Goal: Task Accomplishment & Management: Manage account settings

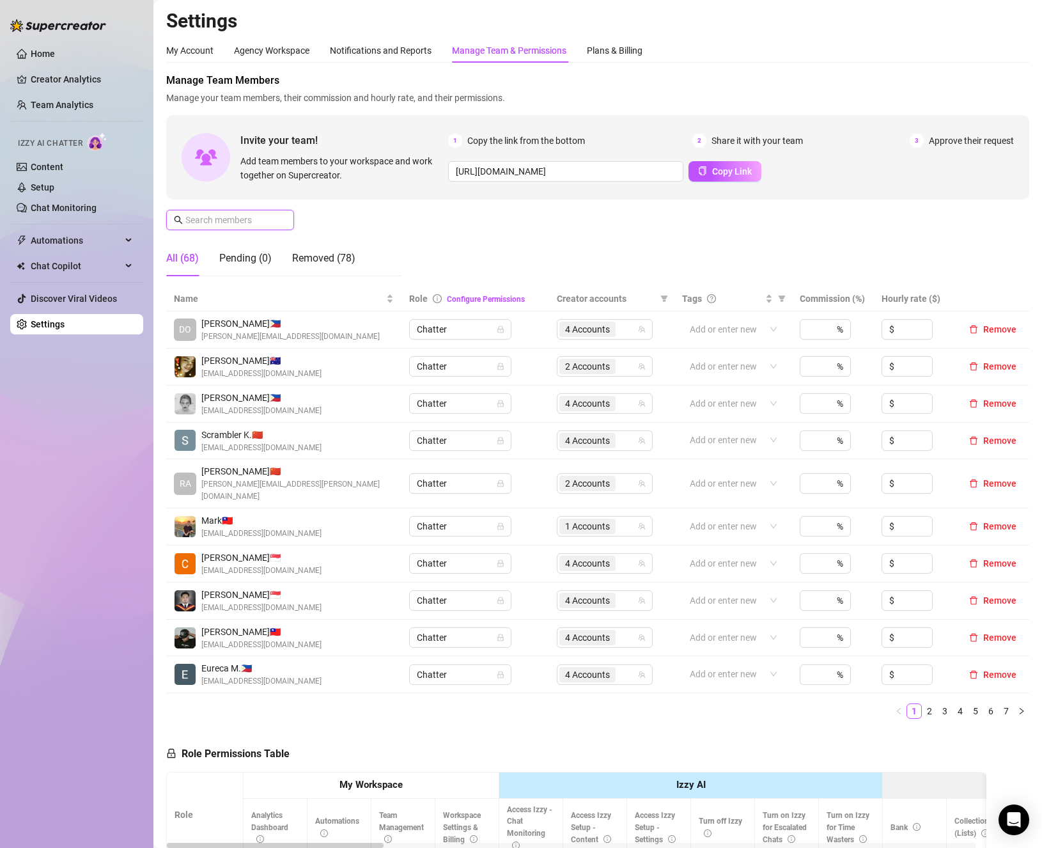
click at [240, 226] on input "text" at bounding box center [230, 220] width 91 height 14
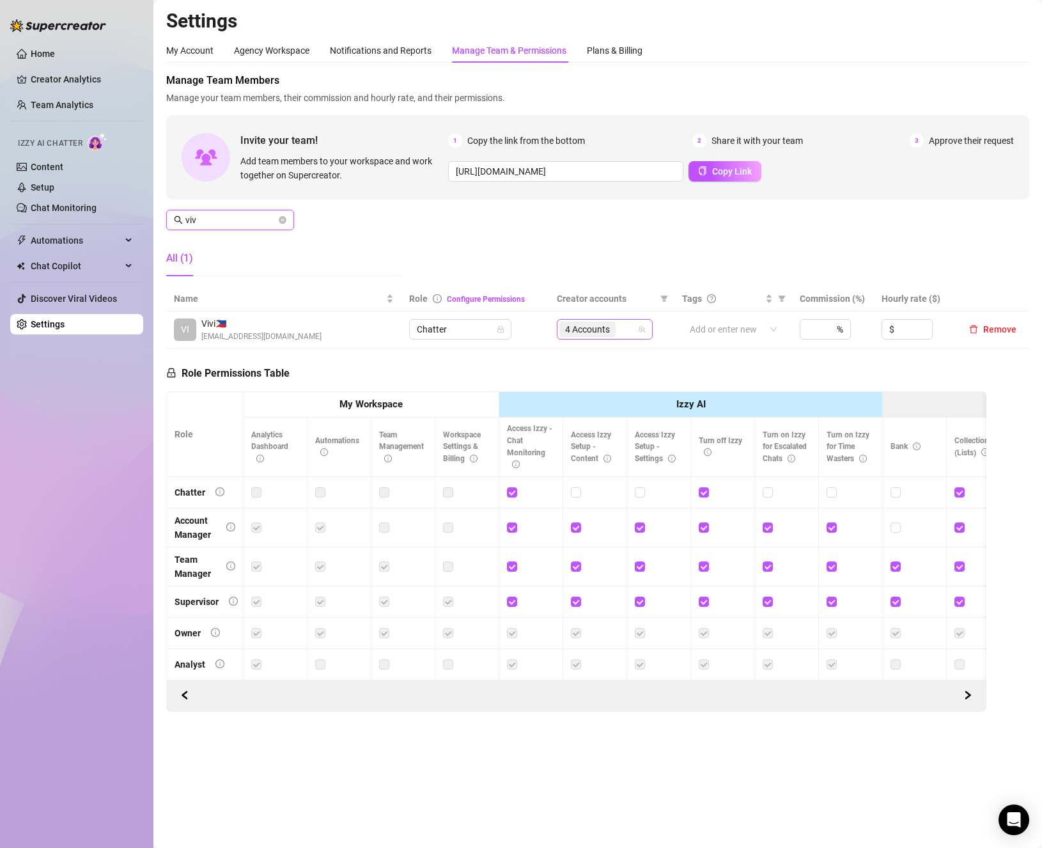
click at [622, 327] on div "4 Accounts" at bounding box center [597, 329] width 77 height 18
type input "viv"
click at [615, 326] on span "4 Accounts" at bounding box center [587, 329] width 56 height 15
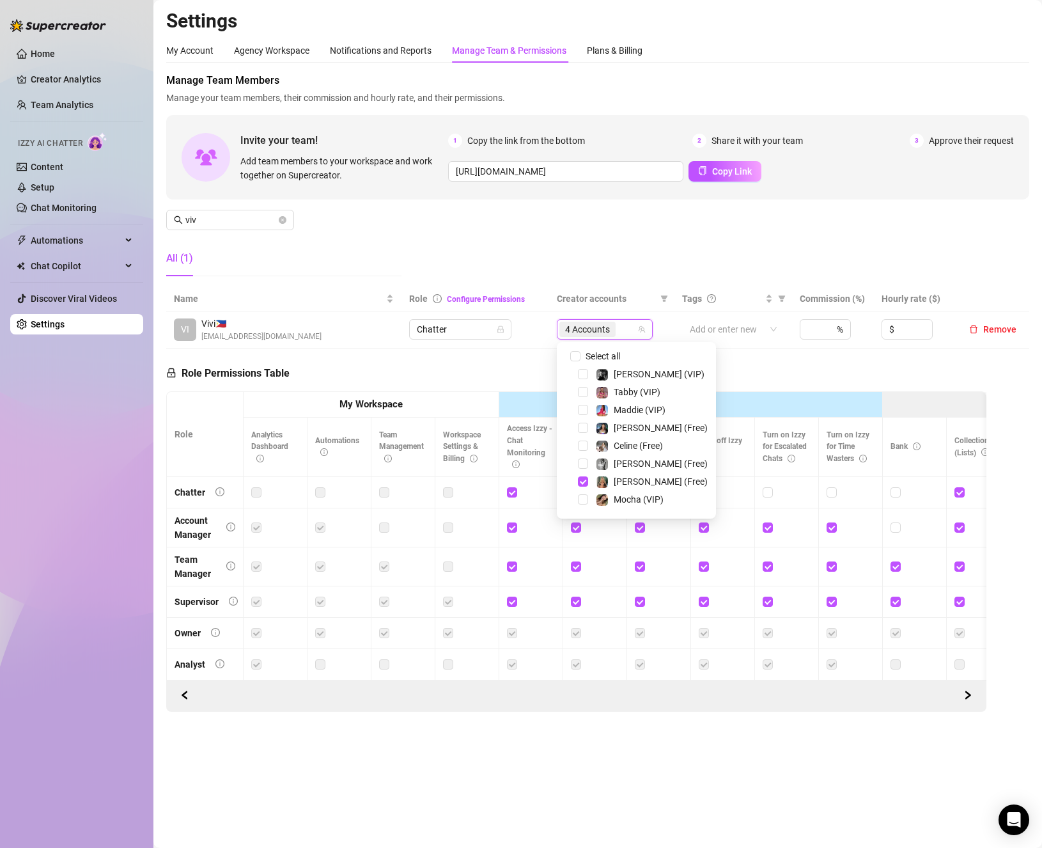
click at [571, 339] on div "4 Accounts" at bounding box center [605, 329] width 96 height 20
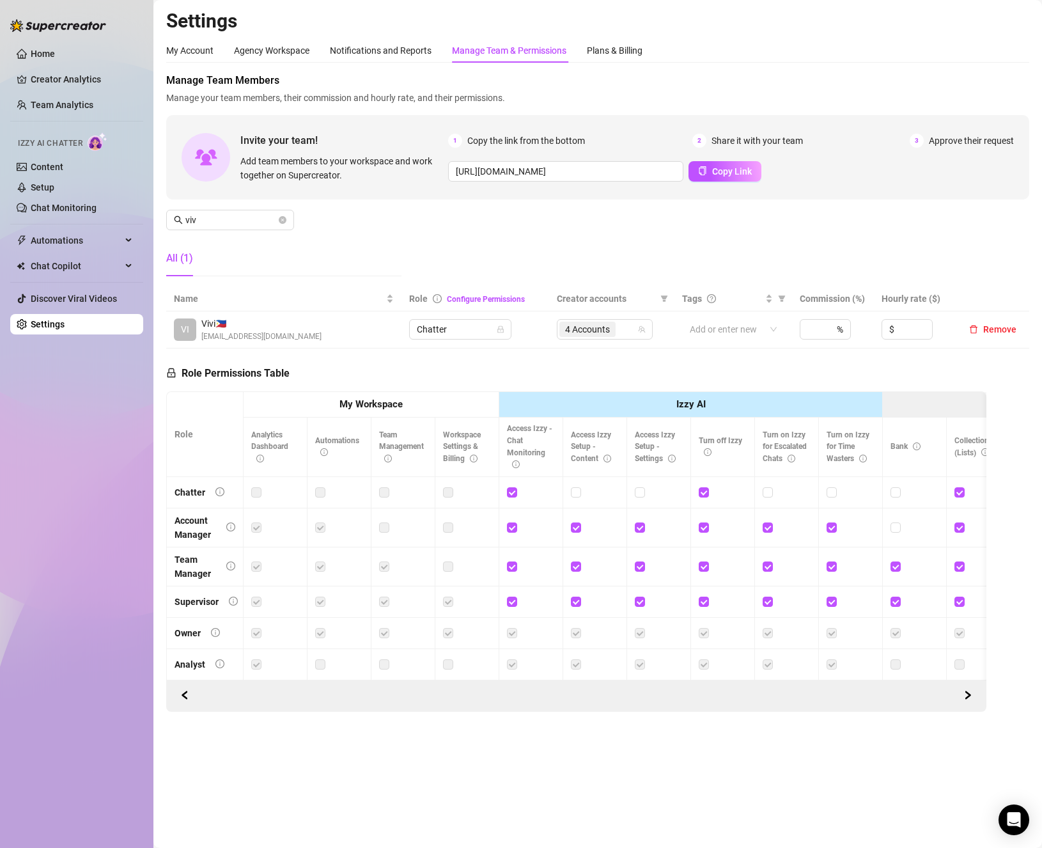
click at [574, 349] on div "Role Permissions Table Role My Workspace Izzy AI OnlyFans Side Menu OnlyFans Ch…" at bounding box center [576, 529] width 820 height 363
click at [570, 332] on span "4 Accounts" at bounding box center [587, 329] width 45 height 14
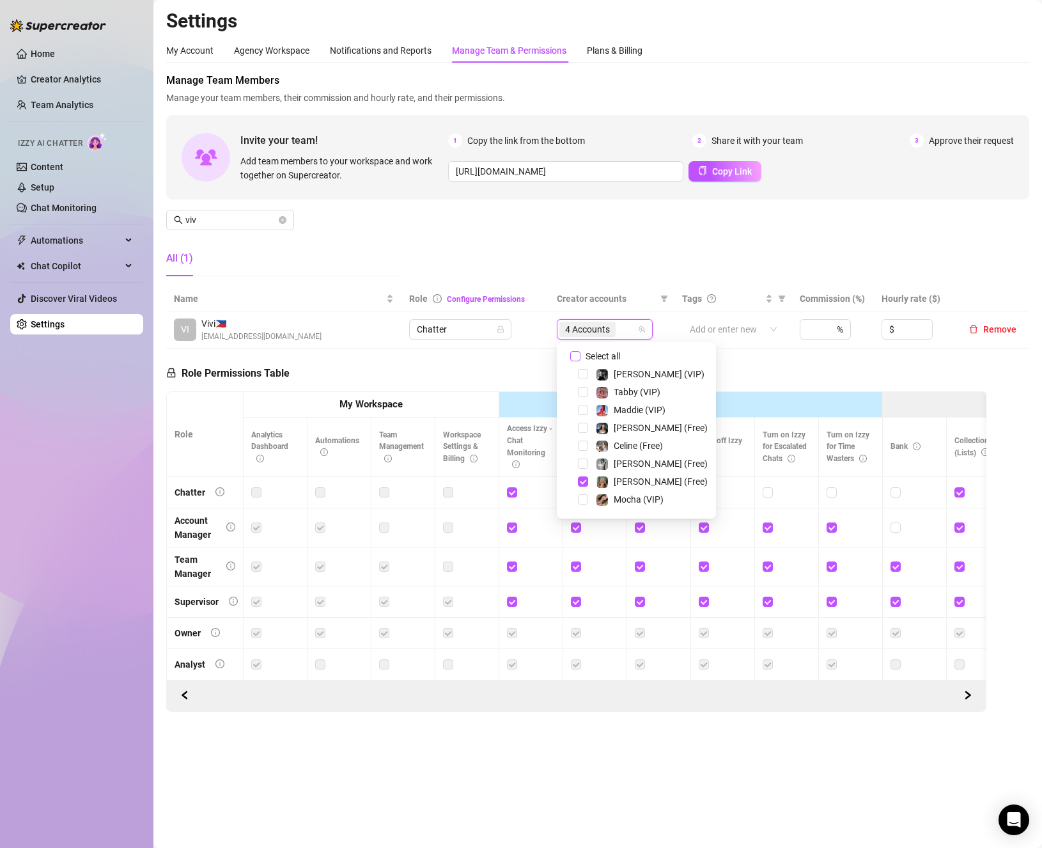
click at [571, 353] on input "Select all" at bounding box center [575, 356] width 10 height 10
checkbox input "false"
click at [582, 502] on span "Select tree node" at bounding box center [583, 502] width 10 height 10
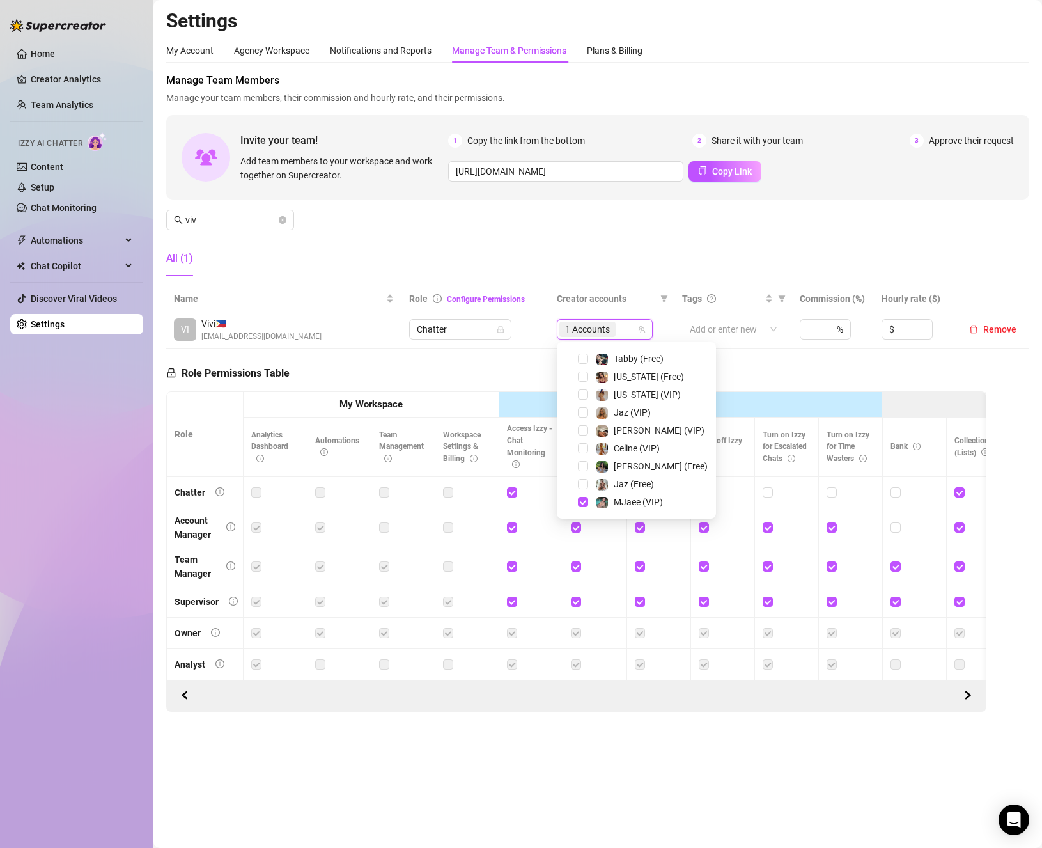
click at [461, 384] on div "Role Permissions Table Role My Workspace Izzy AI OnlyFans Side Menu OnlyFans Ch…" at bounding box center [576, 529] width 820 height 363
click at [283, 219] on icon "close-circle" at bounding box center [283, 220] width 8 height 8
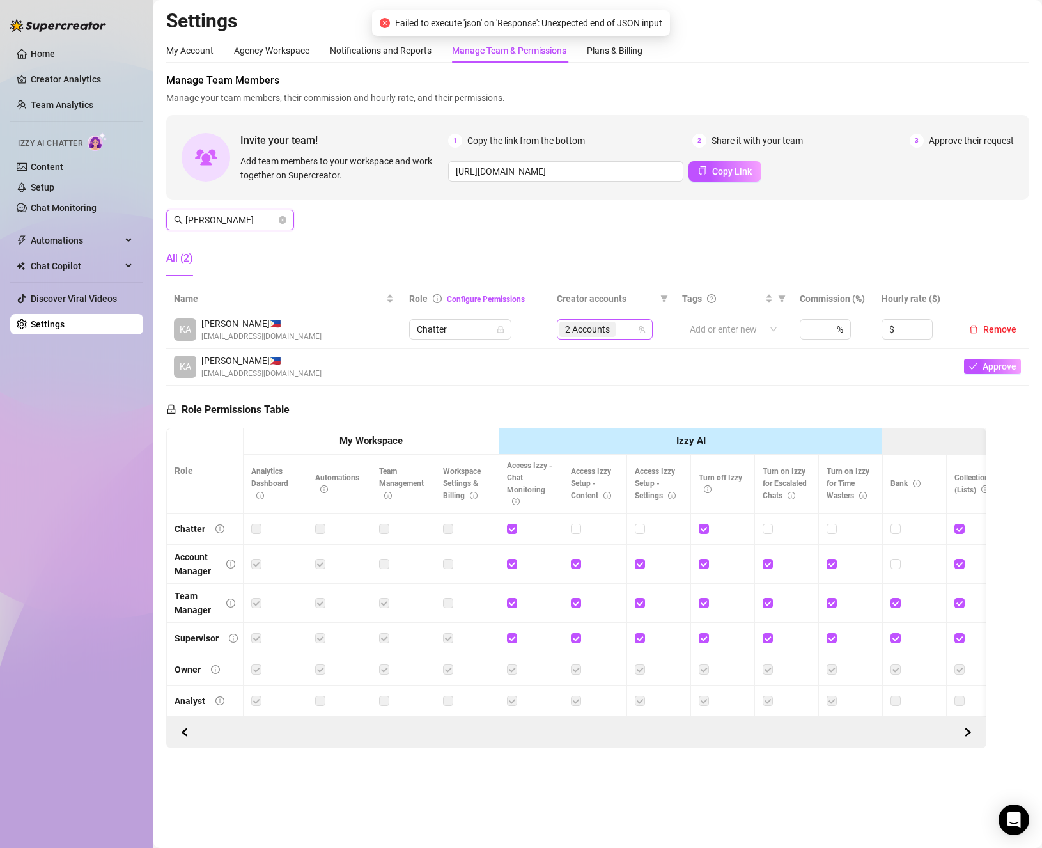
type input "[PERSON_NAME]"
click at [620, 329] on input "search" at bounding box center [619, 329] width 3 height 15
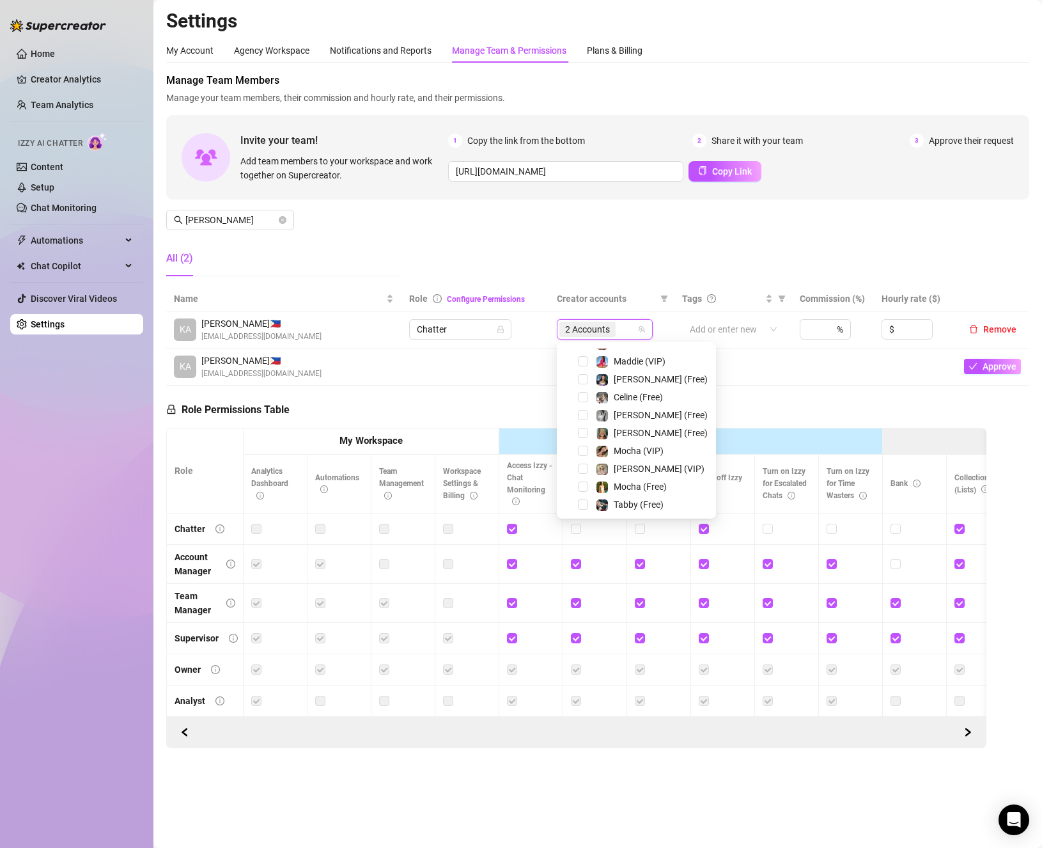
scroll to position [0, 0]
click at [581, 356] on span "Select all" at bounding box center [602, 356] width 45 height 14
click at [580, 356] on input "Select all" at bounding box center [575, 356] width 10 height 10
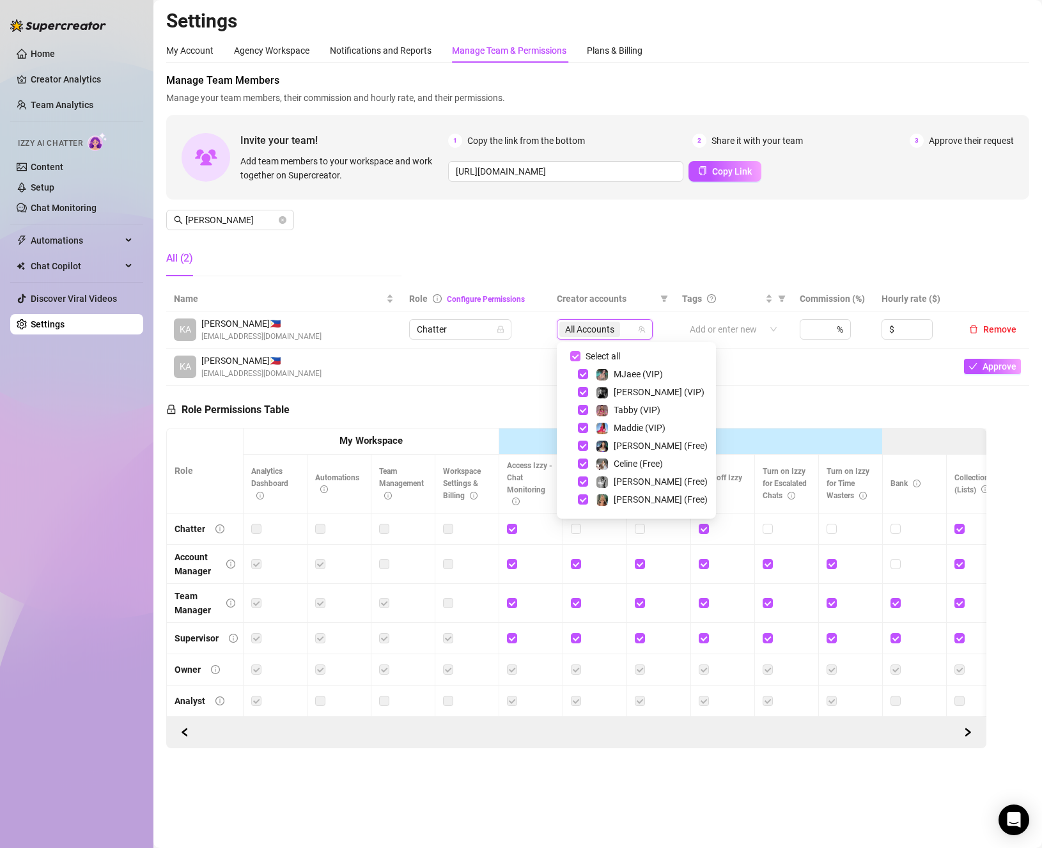
click at [581, 356] on span "Select all" at bounding box center [602, 356] width 45 height 14
click at [580, 356] on input "Select all" at bounding box center [575, 356] width 10 height 10
checkbox input "false"
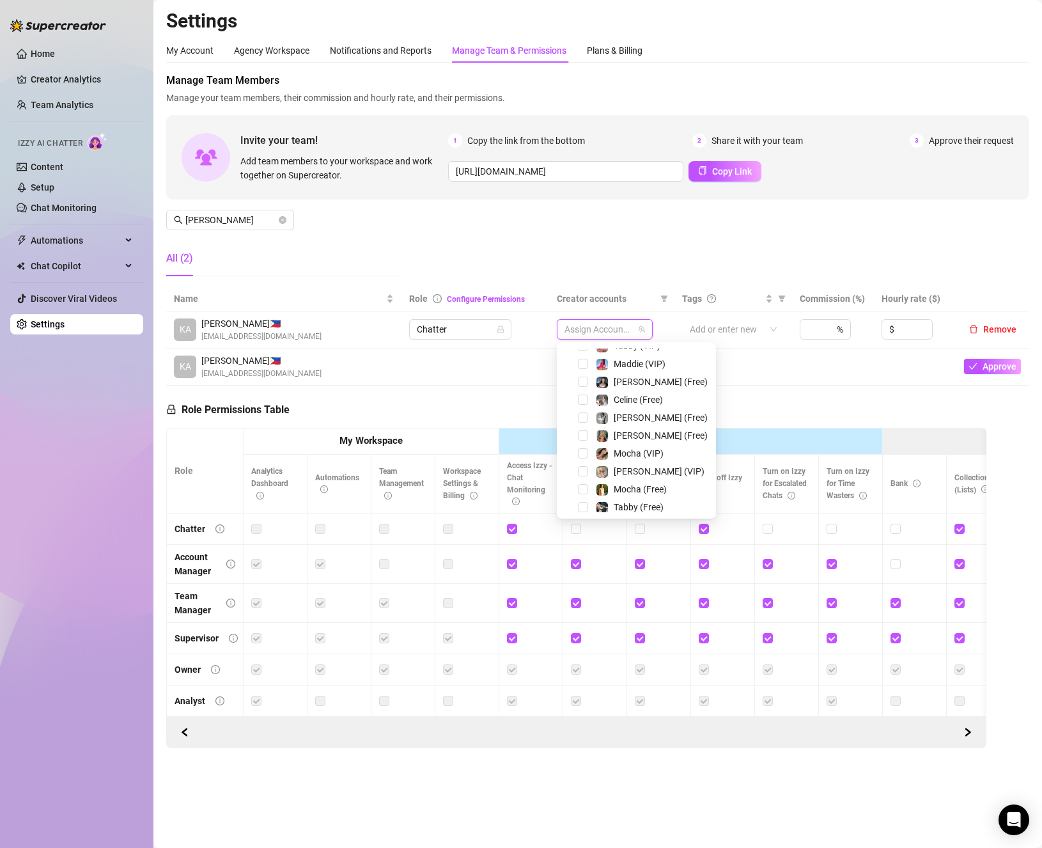
scroll to position [128, 0]
click at [583, 465] on span "Select tree node" at bounding box center [583, 461] width 10 height 10
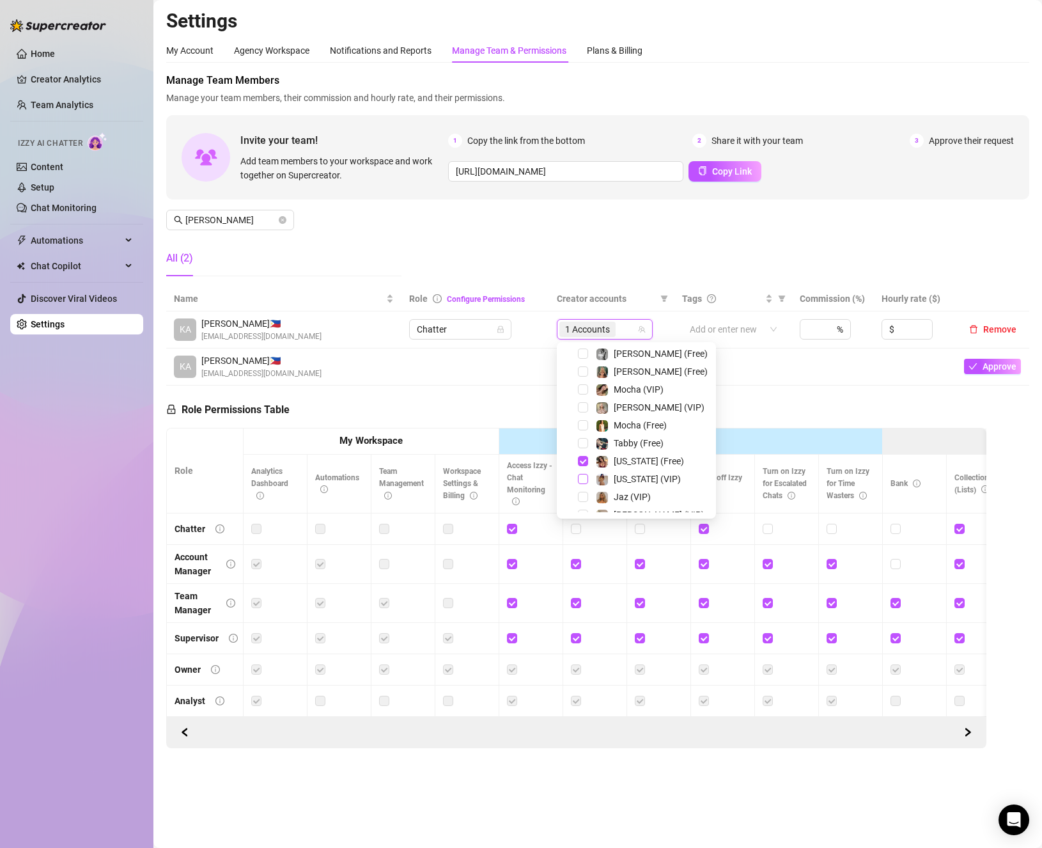
click at [581, 477] on span "Select tree node" at bounding box center [583, 479] width 10 height 10
click at [843, 385] on div "Manage Team Members Manage your team members, their commission and hourly rate,…" at bounding box center [597, 410] width 863 height 675
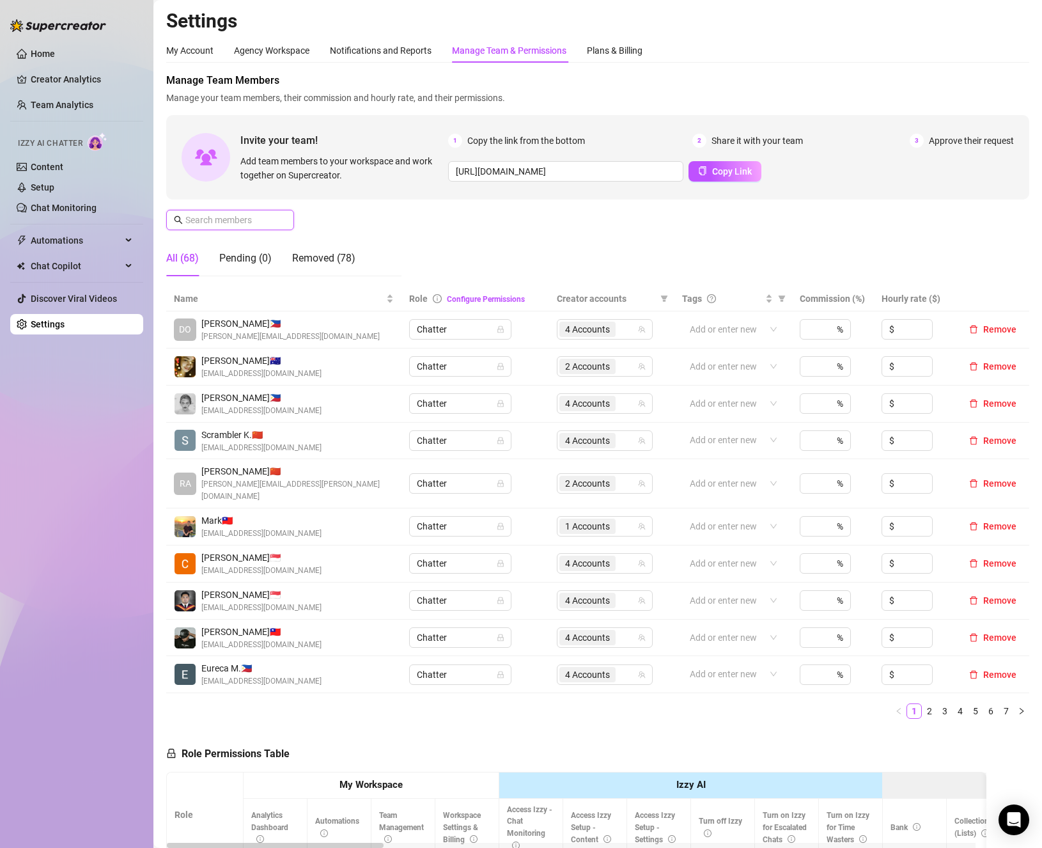
click at [236, 220] on input "text" at bounding box center [230, 220] width 91 height 14
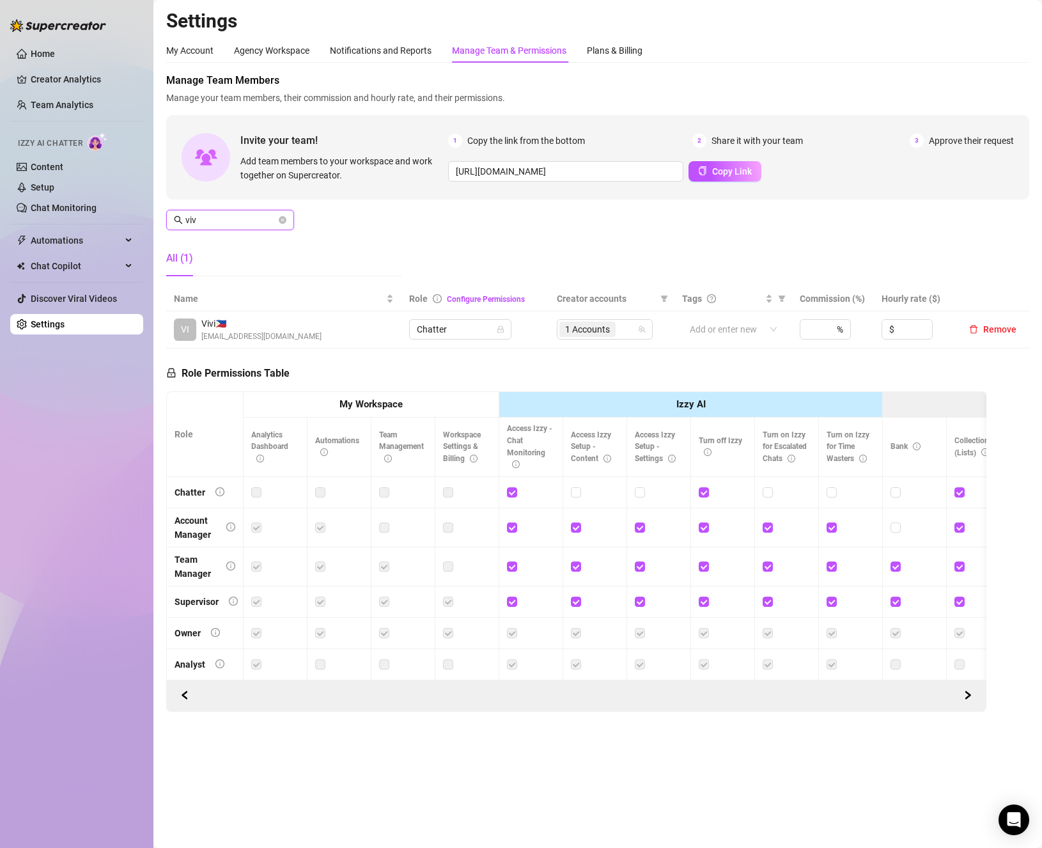
type input "viv"
click at [630, 330] on div "1 Accounts" at bounding box center [597, 329] width 77 height 18
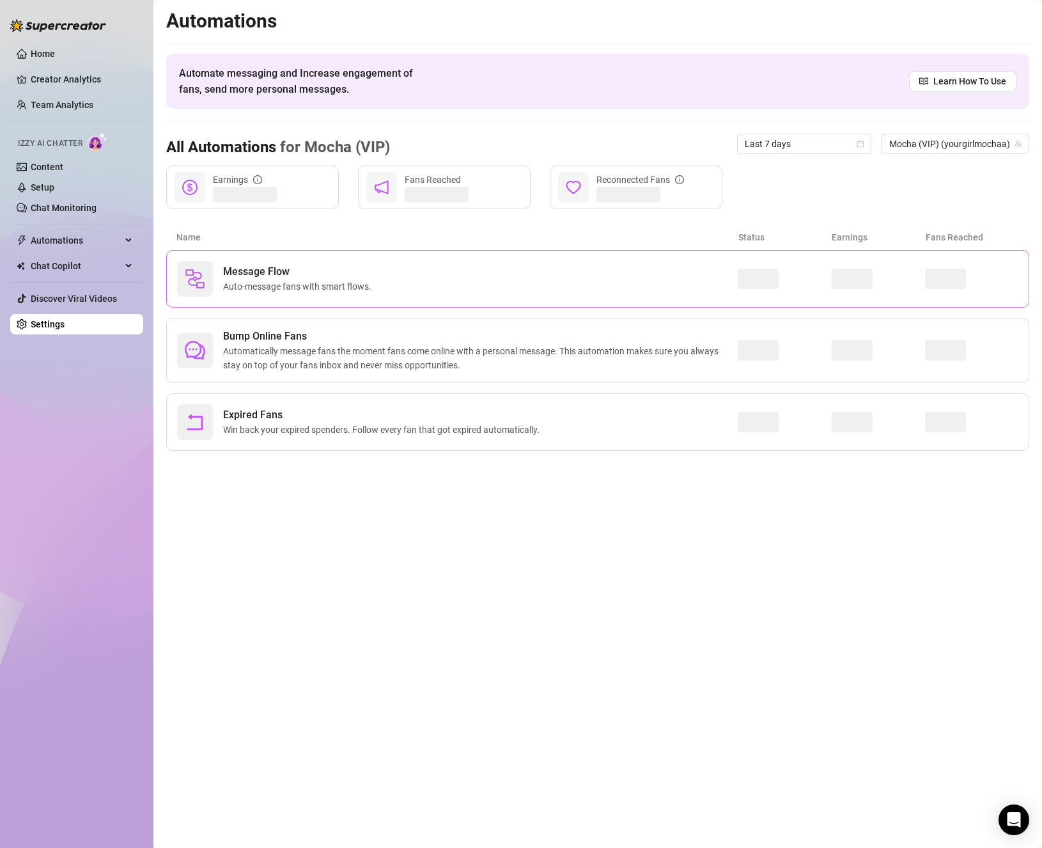
click at [314, 295] on div "Message Flow Auto-message fans with smart flows." at bounding box center [457, 279] width 561 height 36
